Goal: Information Seeking & Learning: Learn about a topic

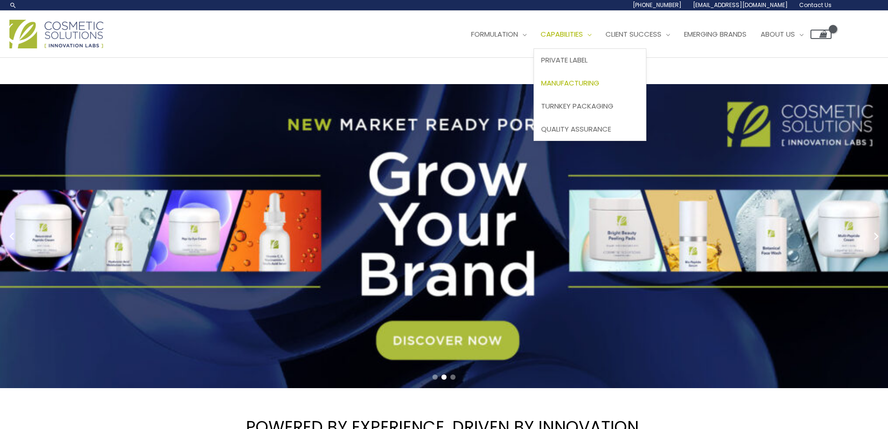
click at [577, 87] on span "Manufacturing" at bounding box center [570, 83] width 58 height 10
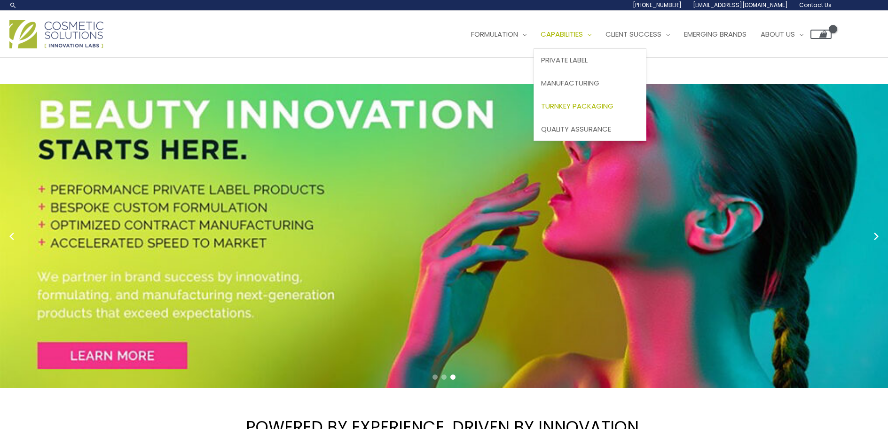
click at [594, 106] on span "Turnkey Packaging" at bounding box center [577, 106] width 72 height 10
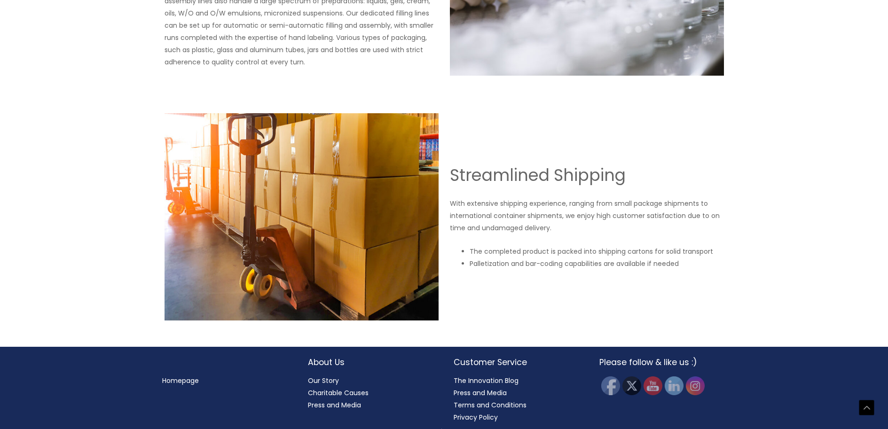
scroll to position [1578, 0]
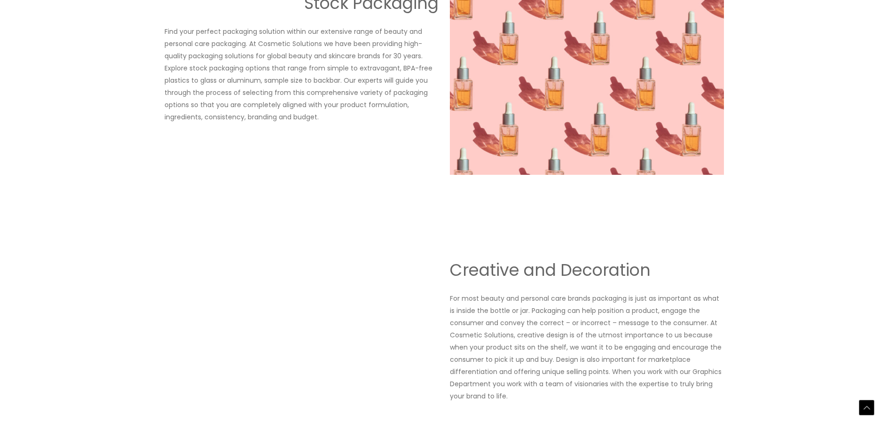
scroll to position [1083, 0]
